Goal: Task Accomplishment & Management: Check status

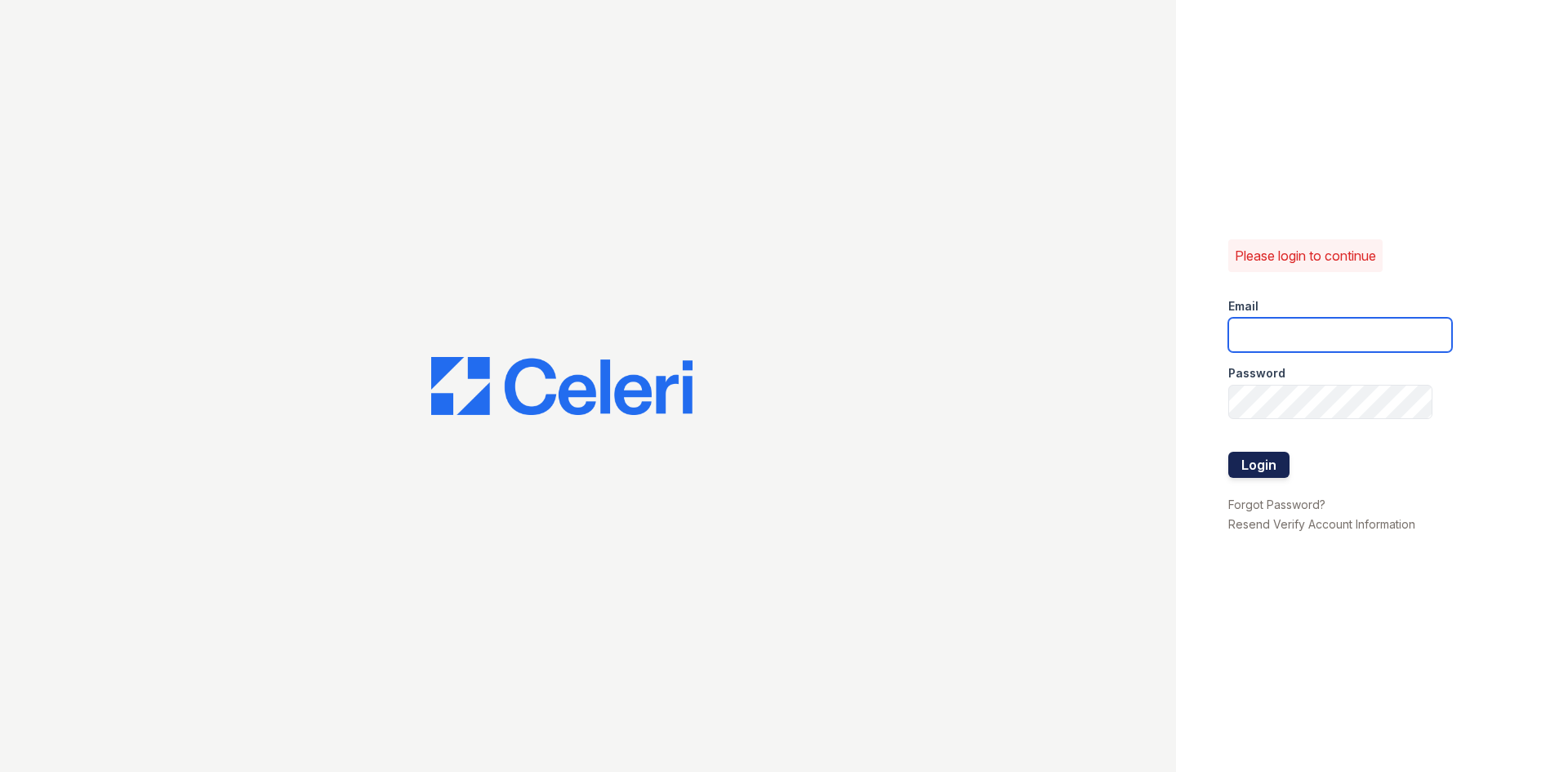
type input "renewonridgewoodtemp@trinity-pm.com"
click at [1266, 463] on button "Login" at bounding box center [1259, 464] width 61 height 26
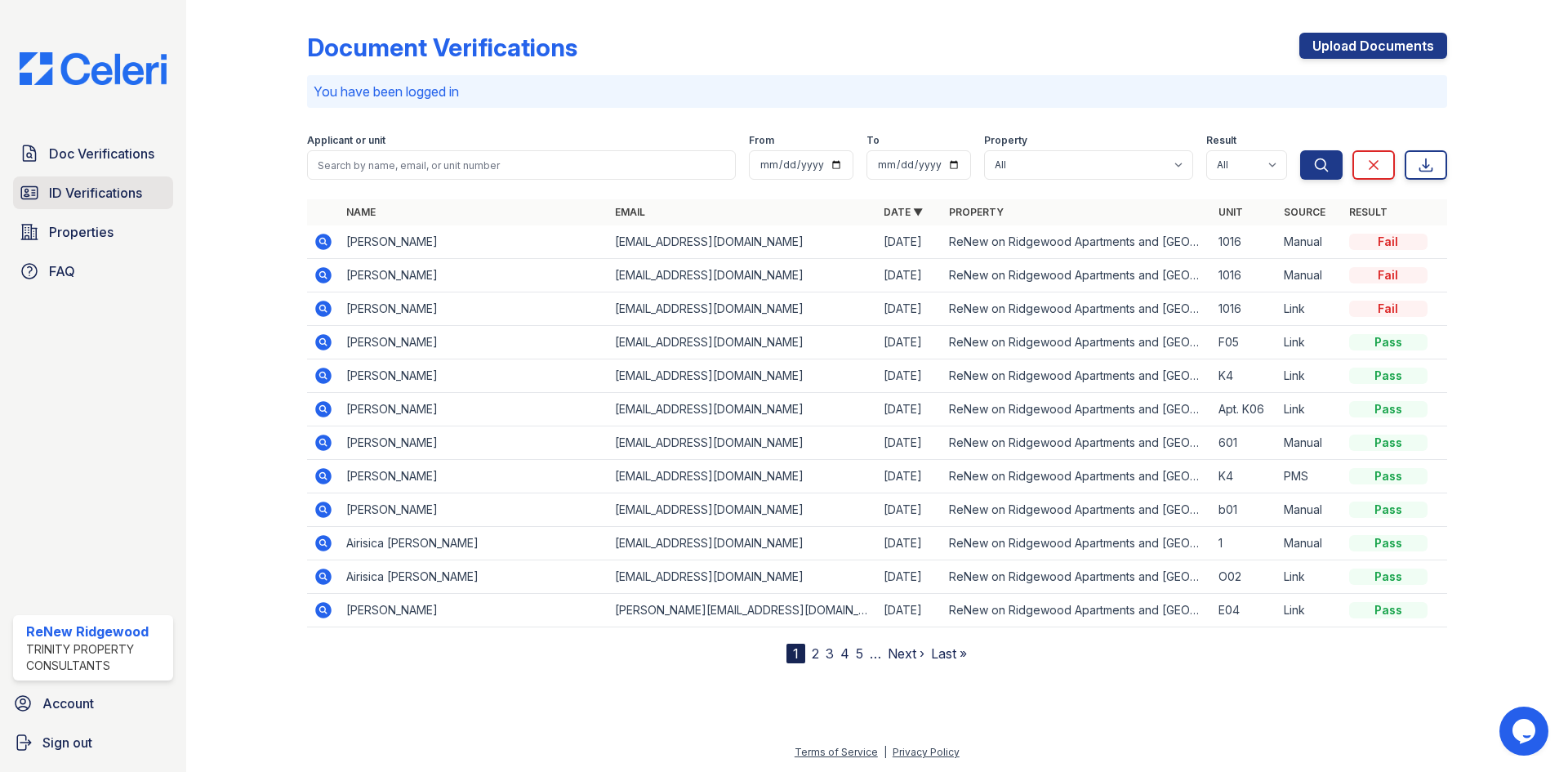
click at [86, 194] on span "ID Verifications" at bounding box center [96, 192] width 93 height 19
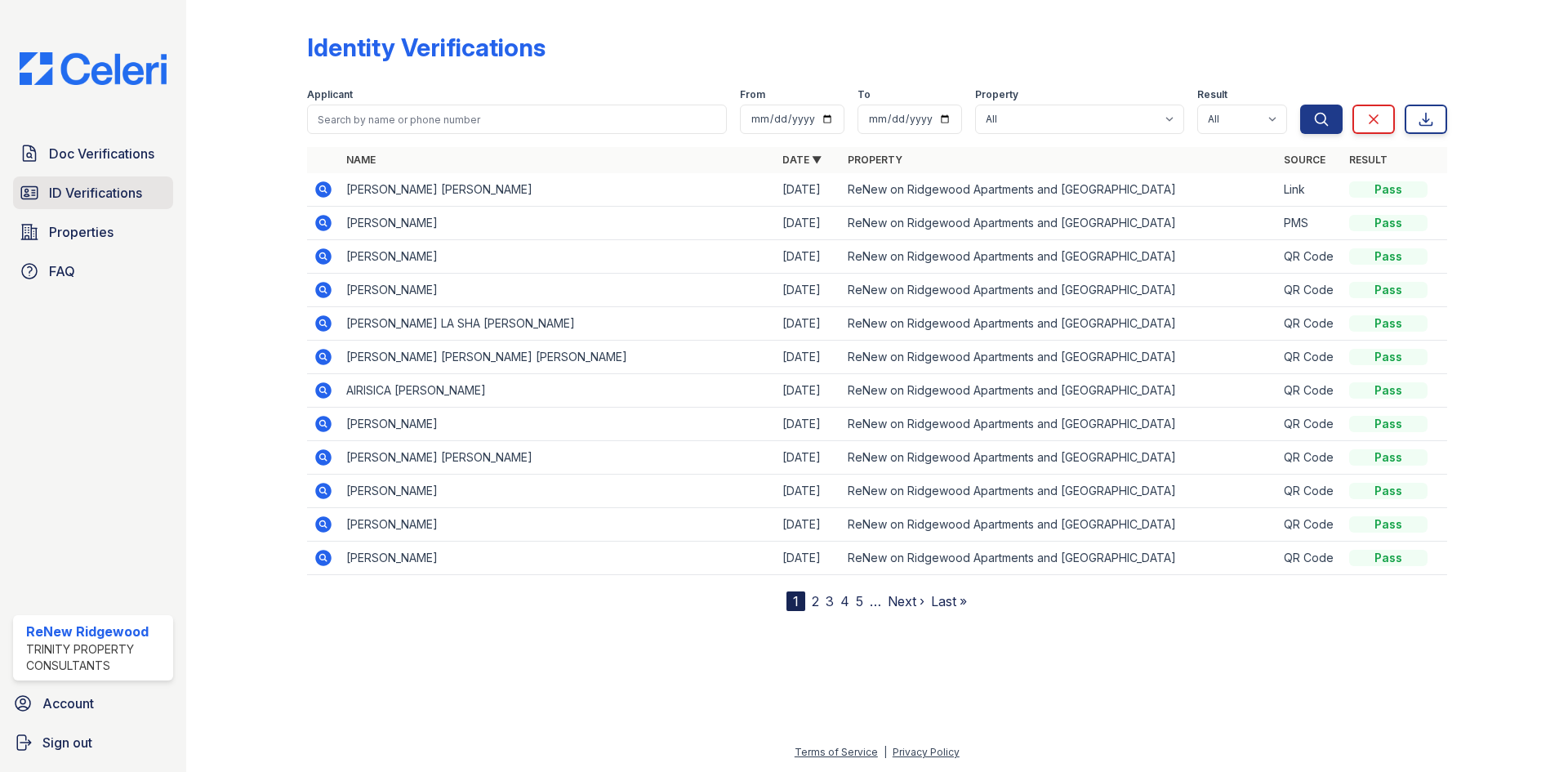
click at [139, 190] on span "ID Verifications" at bounding box center [96, 192] width 93 height 19
click at [324, 321] on icon at bounding box center [322, 322] width 4 height 4
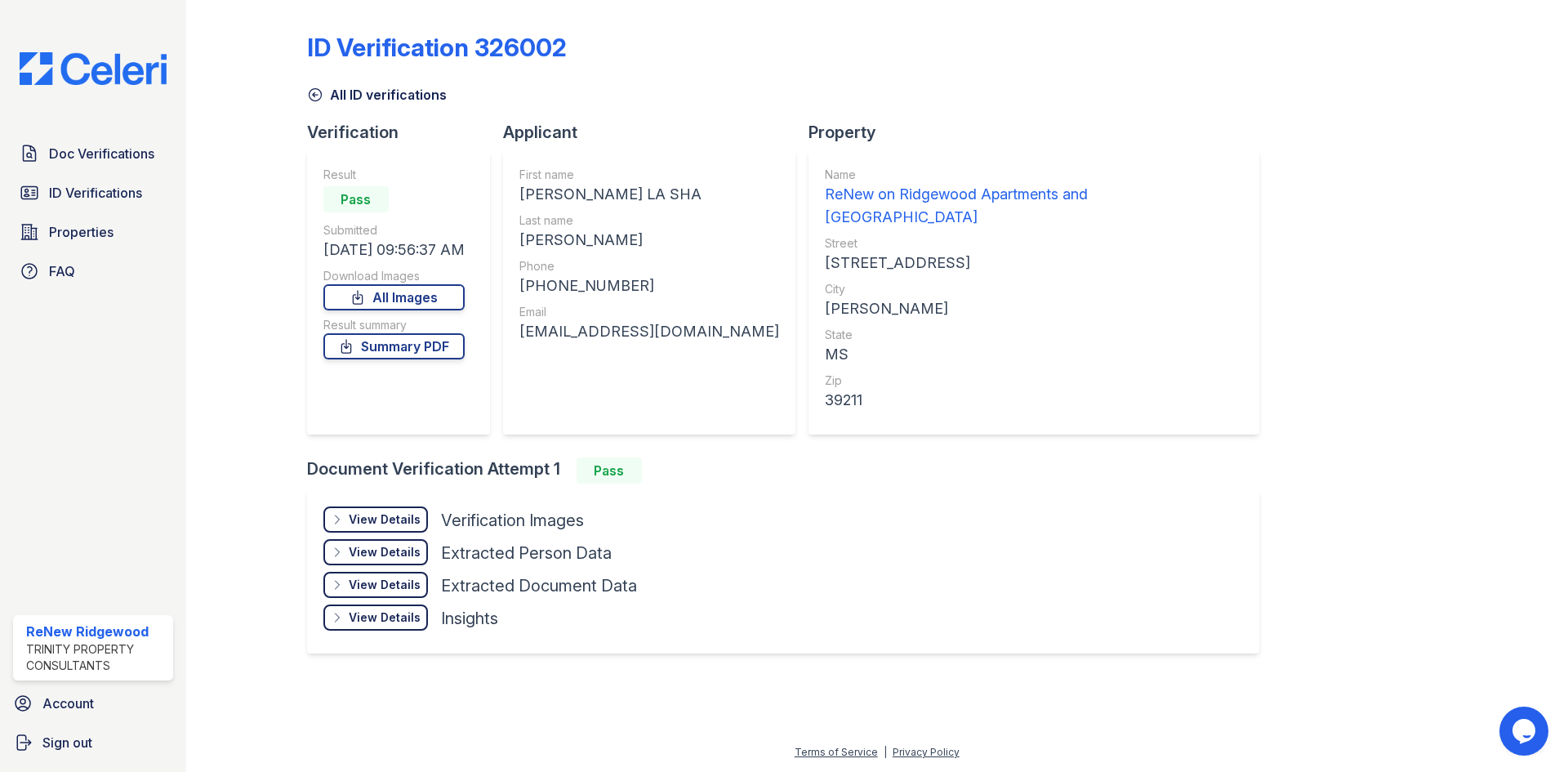
click at [368, 511] on div "View Details" at bounding box center [385, 519] width 72 height 16
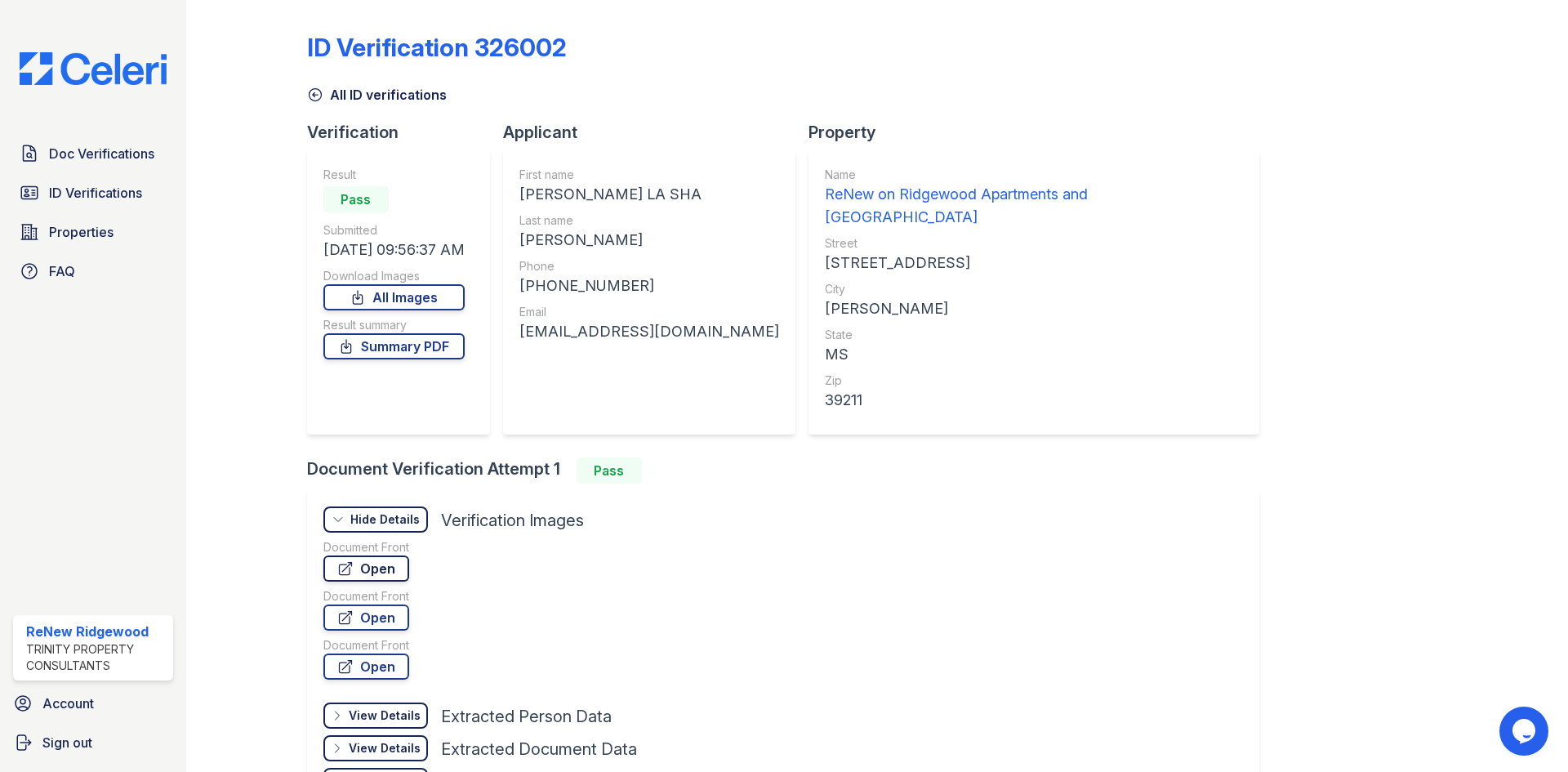
click at [360, 555] on link "Open" at bounding box center [366, 568] width 86 height 26
click at [377, 604] on link "Open" at bounding box center [366, 617] width 86 height 26
click at [90, 192] on span "ID Verifications" at bounding box center [96, 192] width 93 height 19
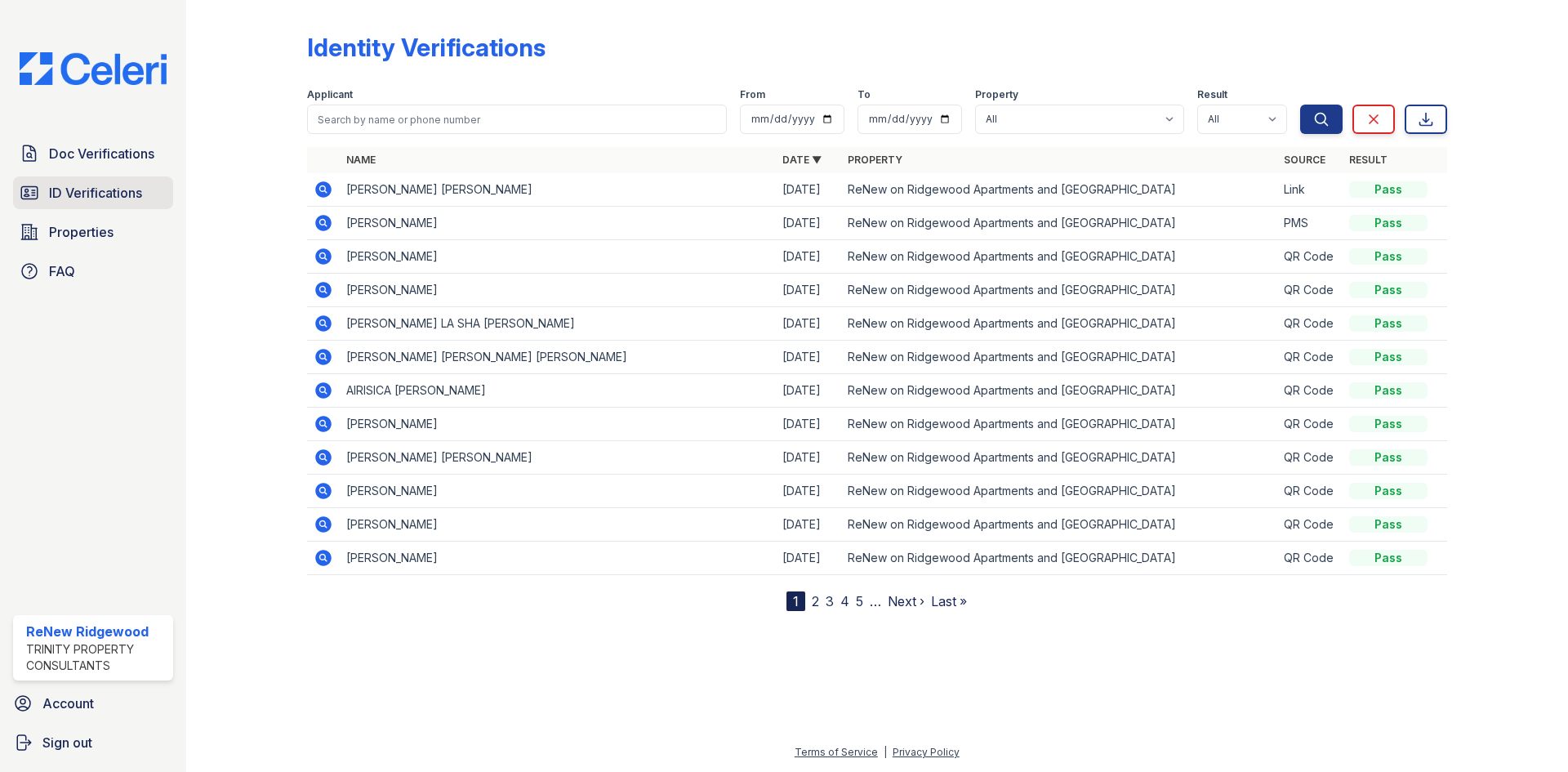
click at [108, 197] on span "ID Verifications" at bounding box center [96, 192] width 93 height 19
click at [87, 199] on span "ID Verifications" at bounding box center [96, 192] width 93 height 19
click at [325, 327] on icon at bounding box center [323, 323] width 16 height 16
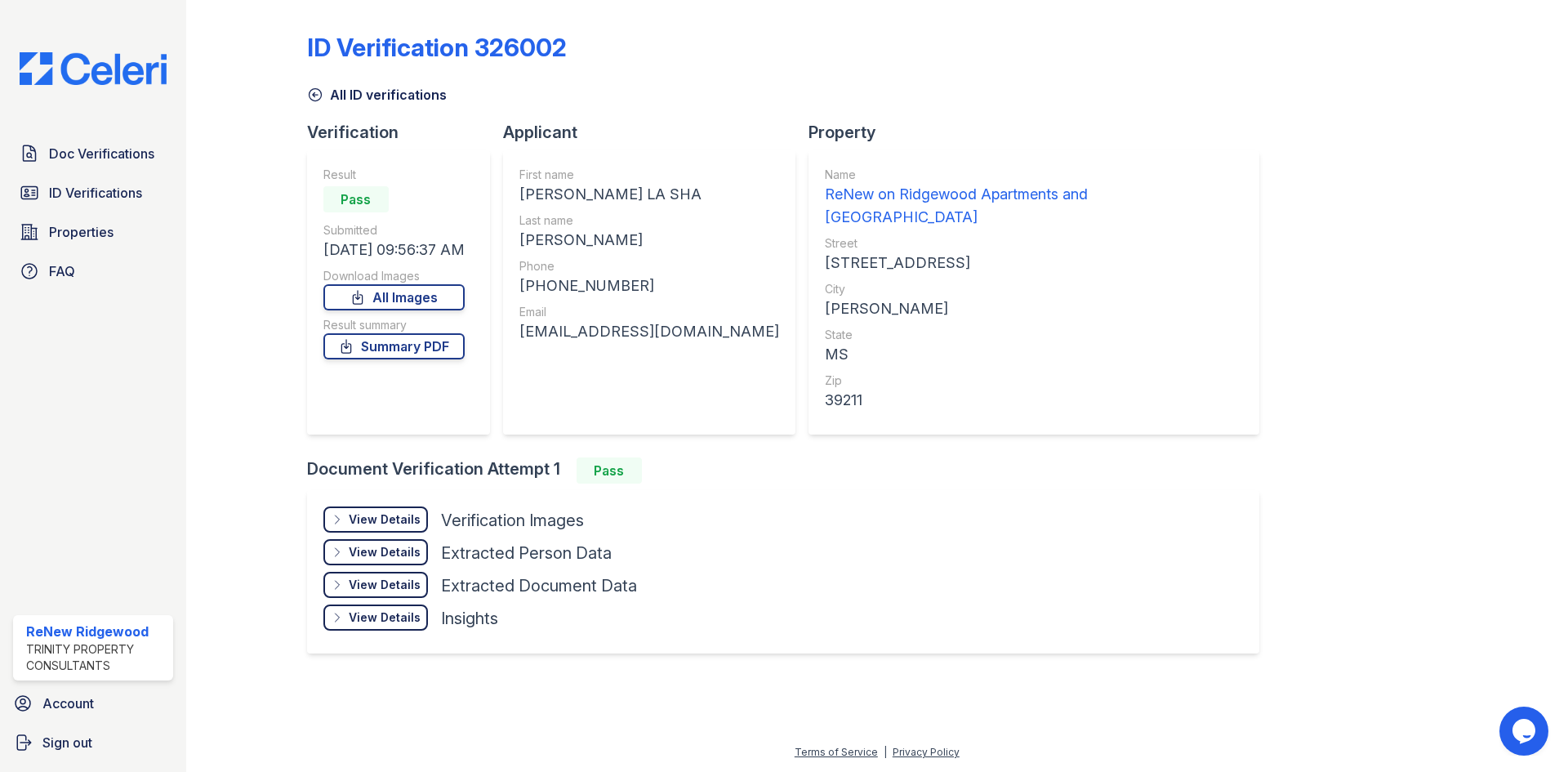
click at [382, 511] on div "View Details" at bounding box center [385, 519] width 72 height 16
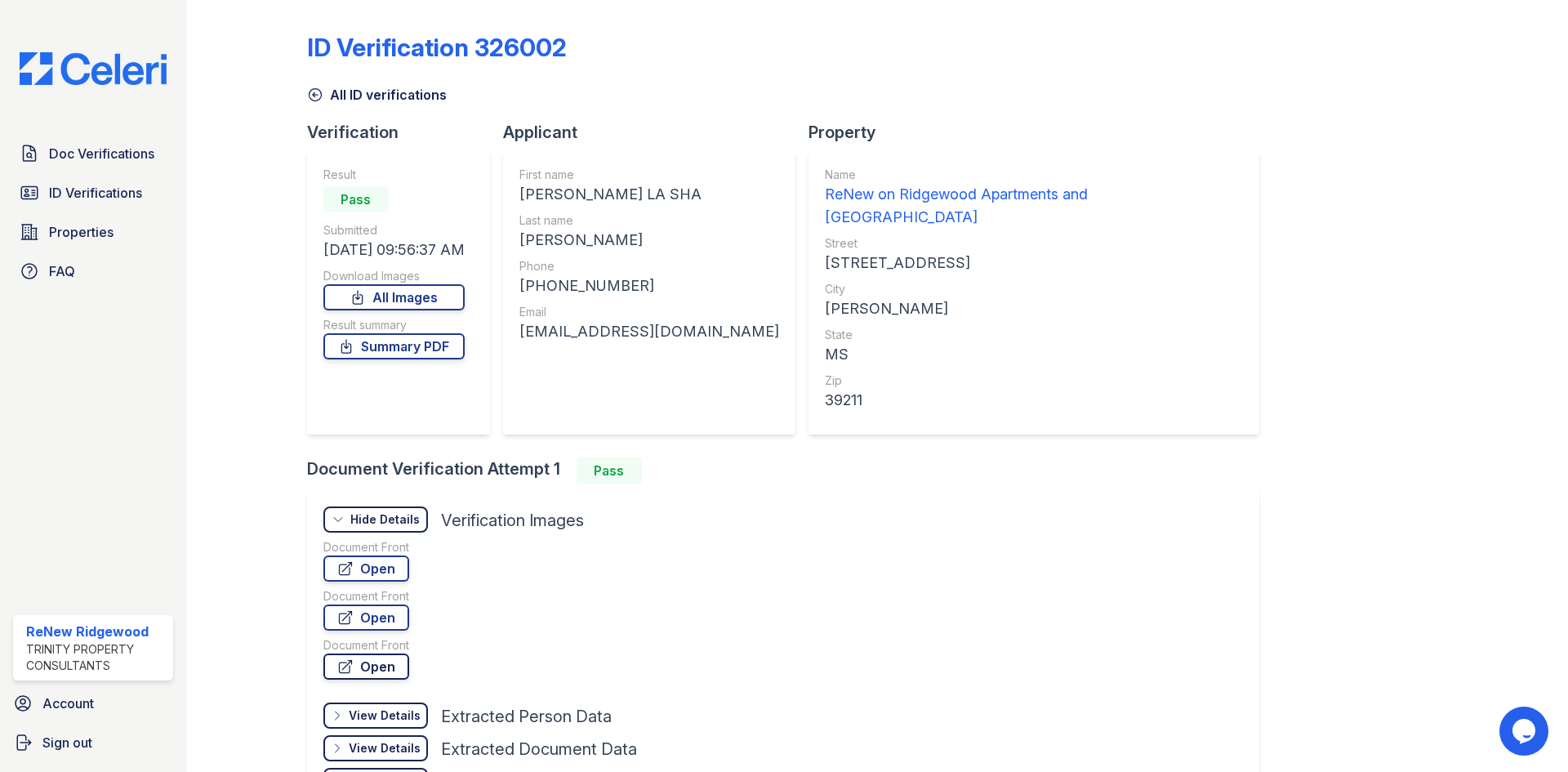
click at [379, 653] on link "Open" at bounding box center [366, 666] width 86 height 26
click at [92, 191] on span "ID Verifications" at bounding box center [96, 192] width 93 height 19
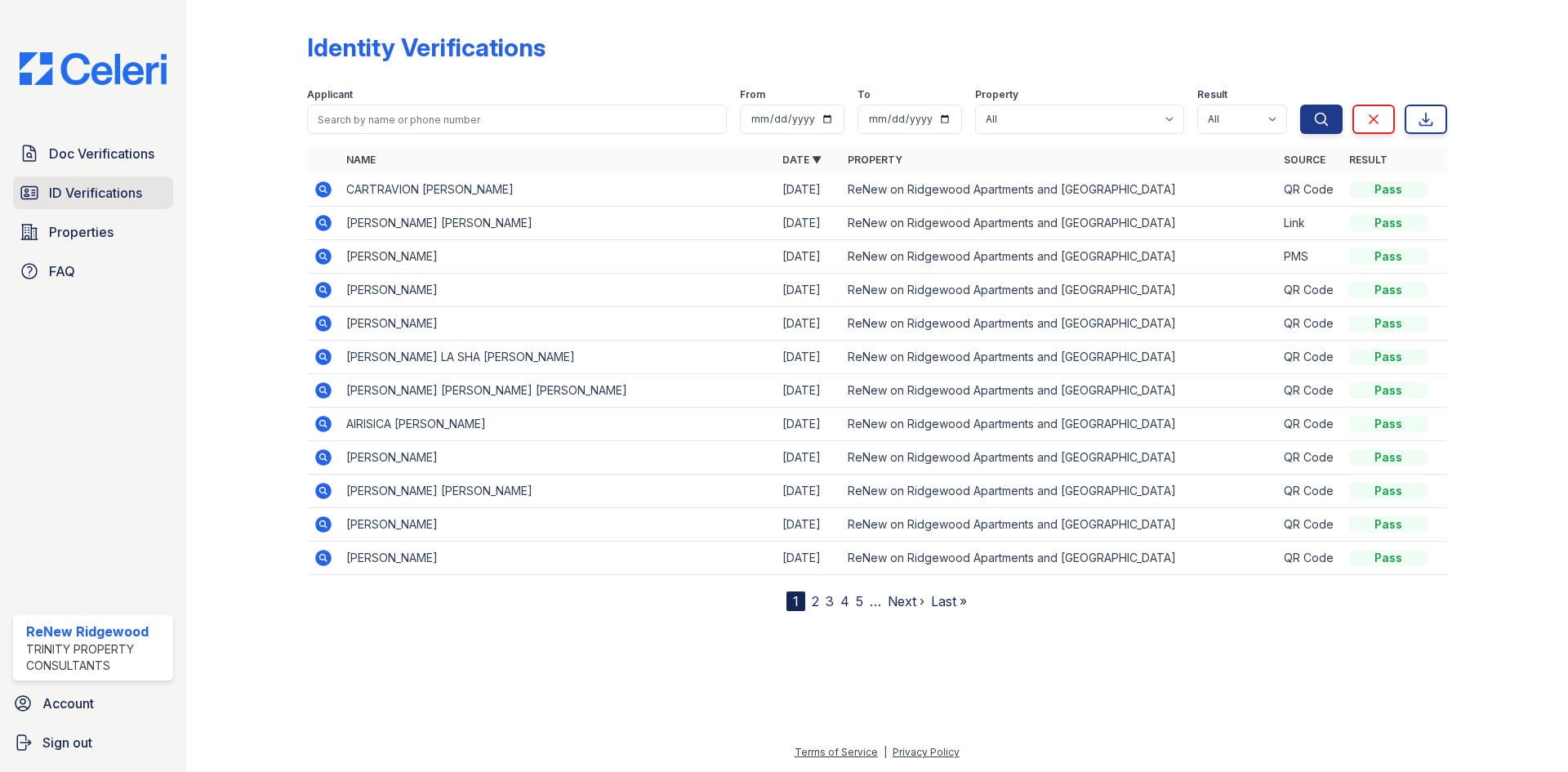
click at [120, 186] on span "ID Verifications" at bounding box center [96, 192] width 93 height 19
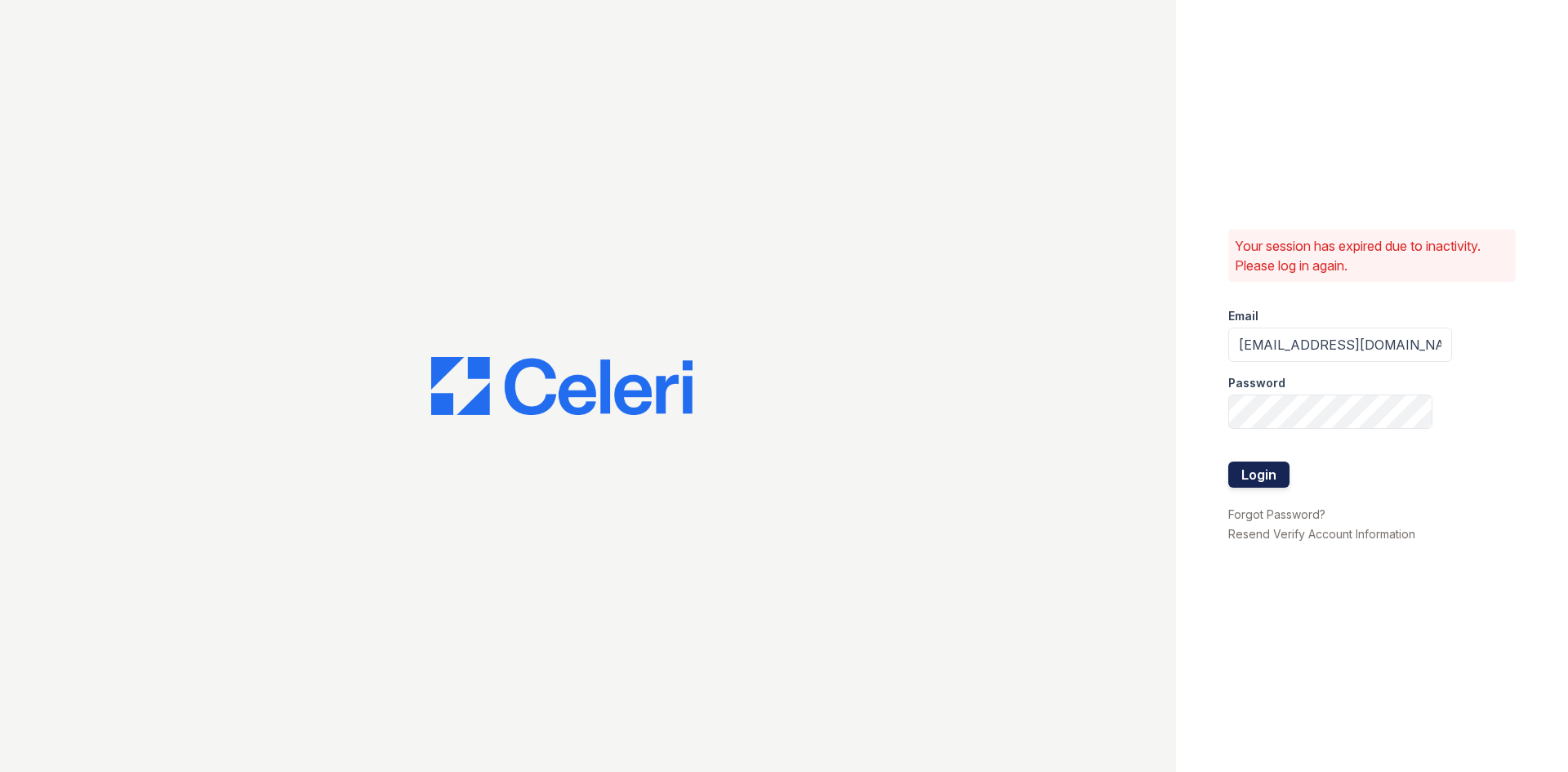
click at [1263, 479] on button "Login" at bounding box center [1259, 475] width 61 height 26
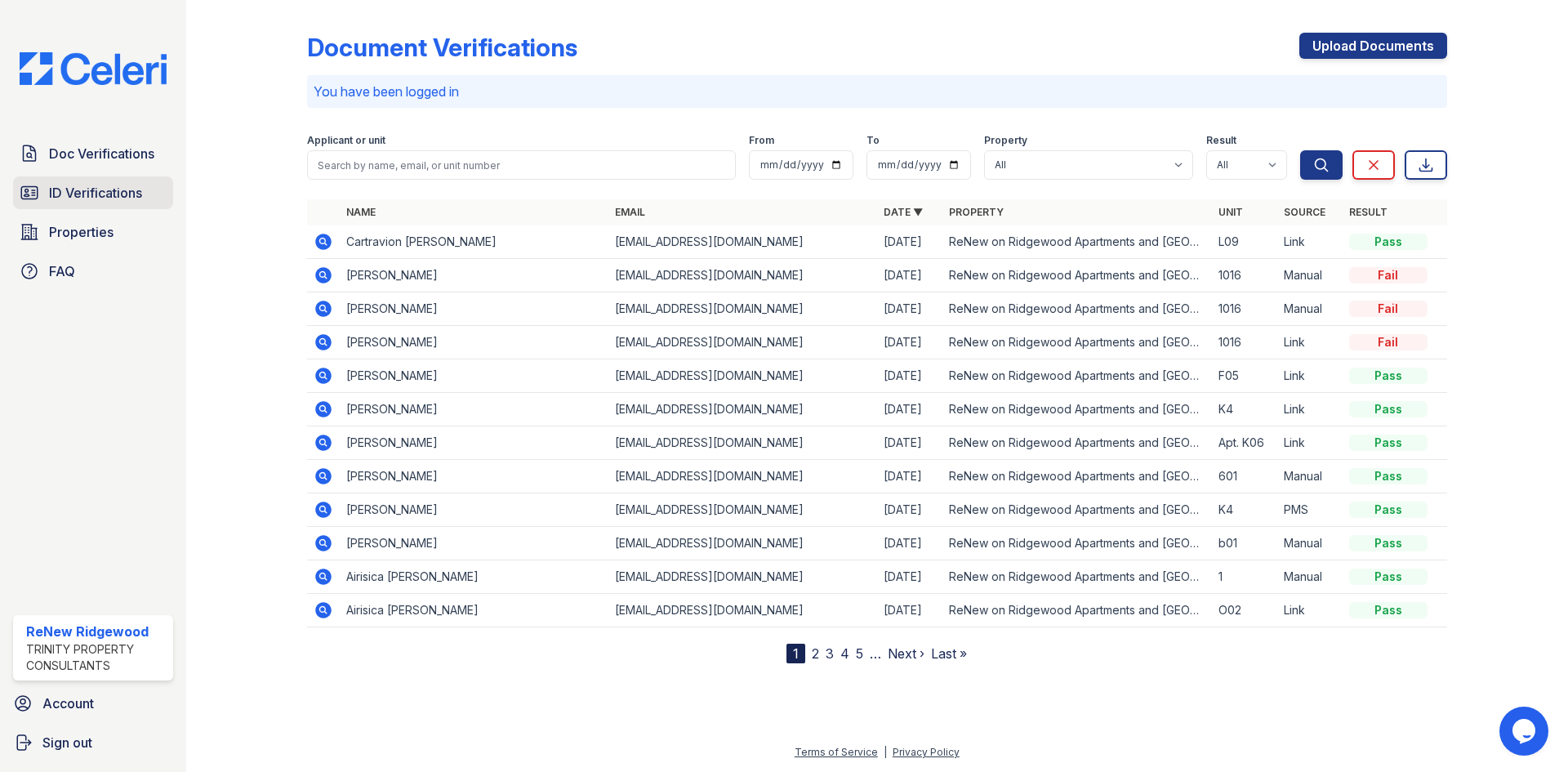
click at [72, 198] on span "ID Verifications" at bounding box center [96, 192] width 93 height 19
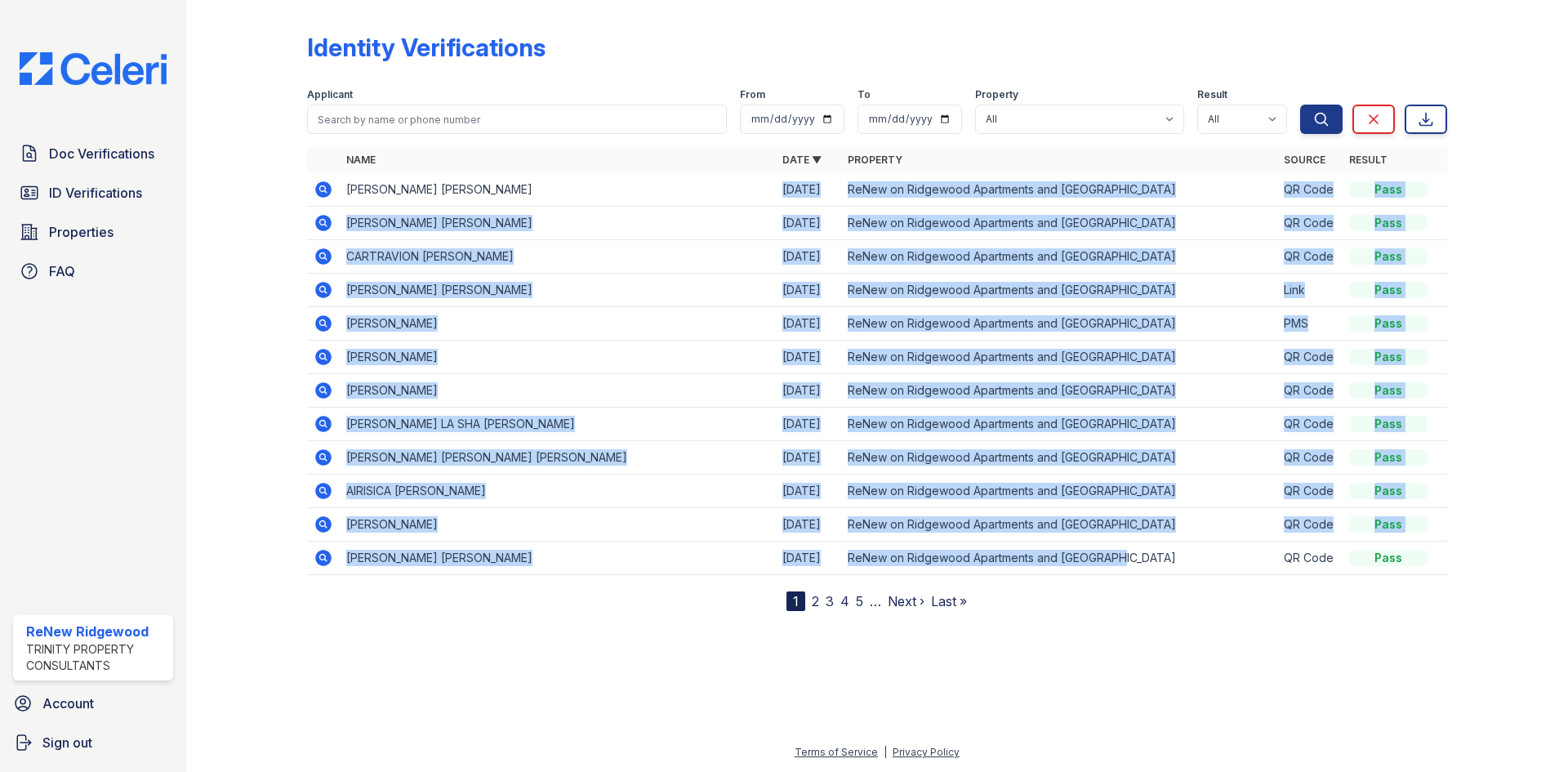
drag, startPoint x: 784, startPoint y: 191, endPoint x: 1128, endPoint y: 560, distance: 504.5
click at [1128, 560] on table "Name Date ▼ Property Source Result [PERSON_NAME] [PERSON_NAME] [DATE] ReNew on …" at bounding box center [877, 360] width 1140 height 428
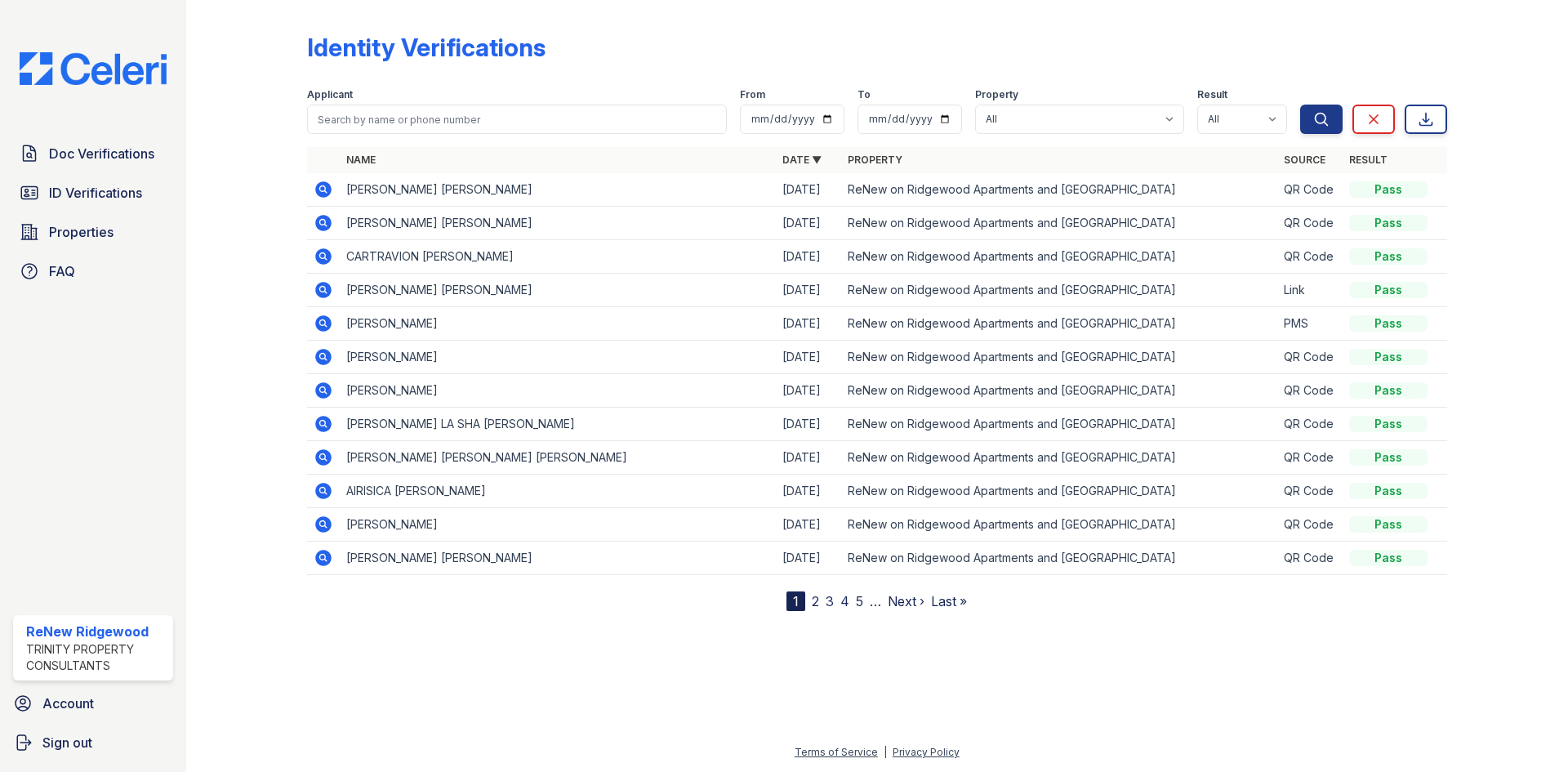
click at [1107, 615] on div "Identity Verifications Filter Applicant From To Property All ReNew on Ridgewood…" at bounding box center [877, 319] width 1329 height 637
drag, startPoint x: 784, startPoint y: 193, endPoint x: 1172, endPoint y: 630, distance: 584.4
click at [1172, 630] on div "Identity Verifications Filter Applicant From To Property All ReNew on Ridgewood…" at bounding box center [877, 319] width 1329 height 637
click at [605, 615] on div "Identity Verifications Filter Applicant From To Property All ReNew on Ridgewood…" at bounding box center [877, 319] width 1329 height 637
